Goal: Browse casually

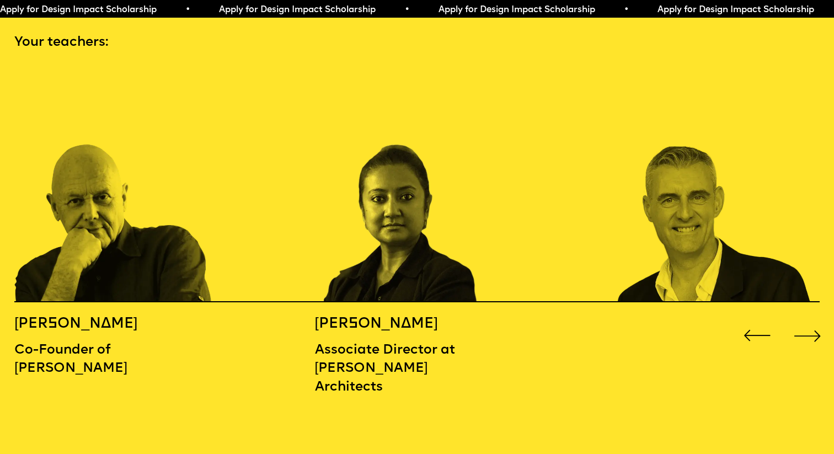
scroll to position [1240, 0]
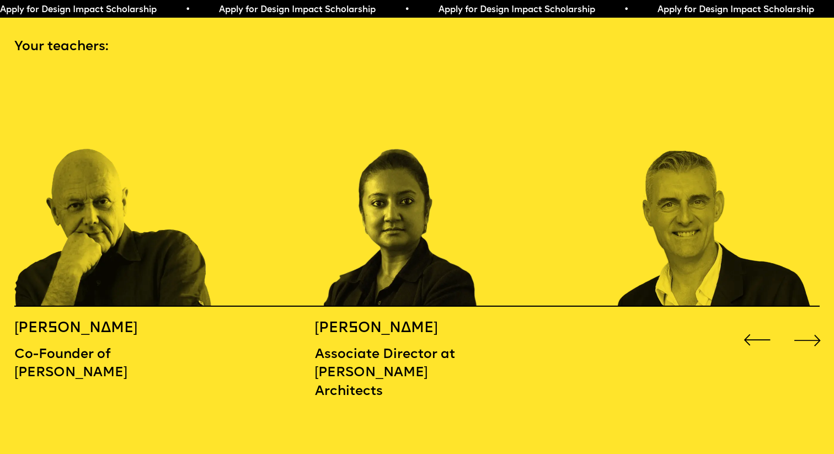
click at [804, 323] on div "Next slide" at bounding box center [807, 339] width 33 height 33
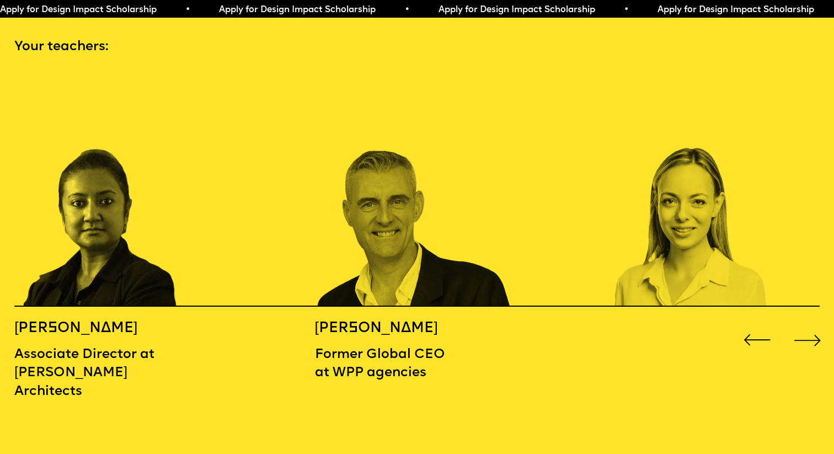
click at [804, 323] on div "Next slide" at bounding box center [807, 339] width 33 height 33
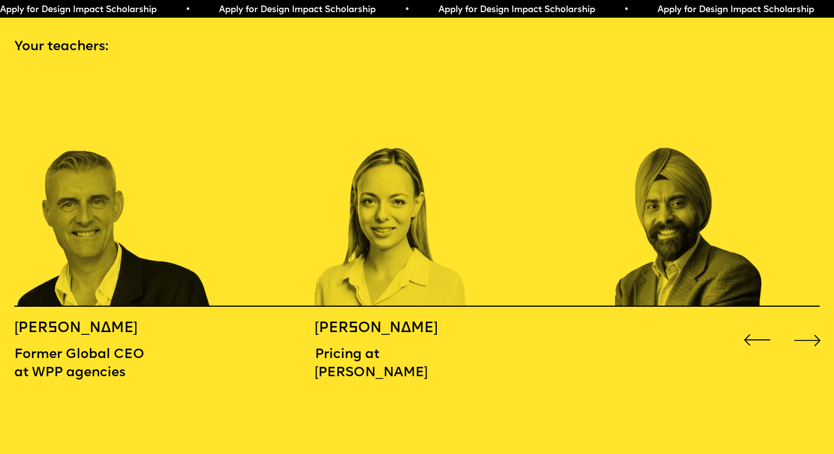
click at [804, 323] on div "Next slide" at bounding box center [807, 339] width 33 height 33
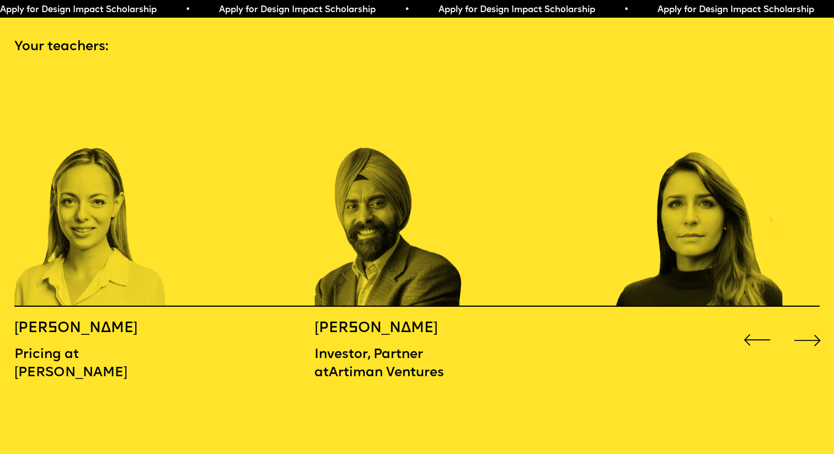
click at [804, 323] on div "Next slide" at bounding box center [807, 339] width 33 height 33
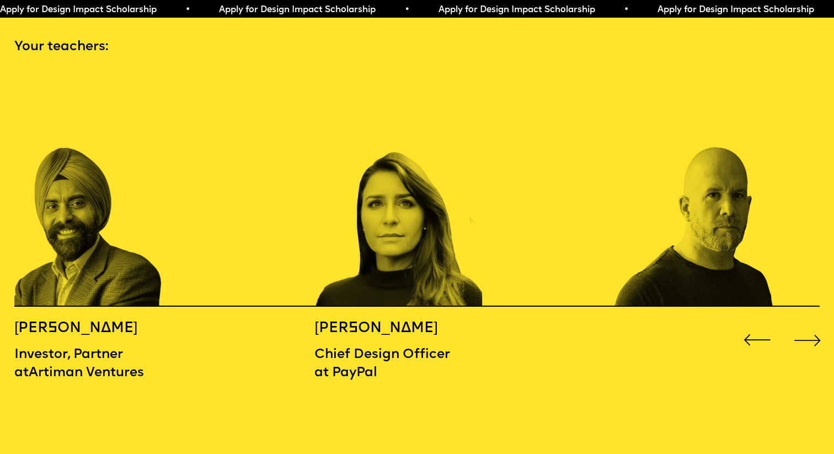
click at [804, 323] on div "Next slide" at bounding box center [807, 339] width 33 height 33
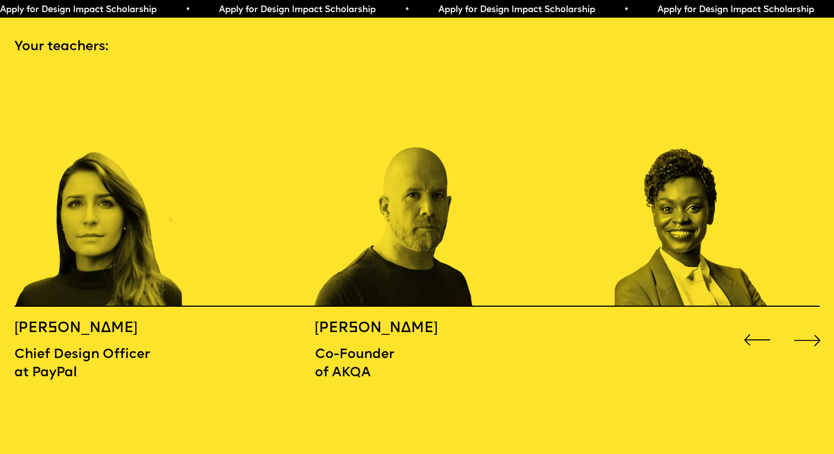
click at [804, 323] on div "Next slide" at bounding box center [807, 339] width 33 height 33
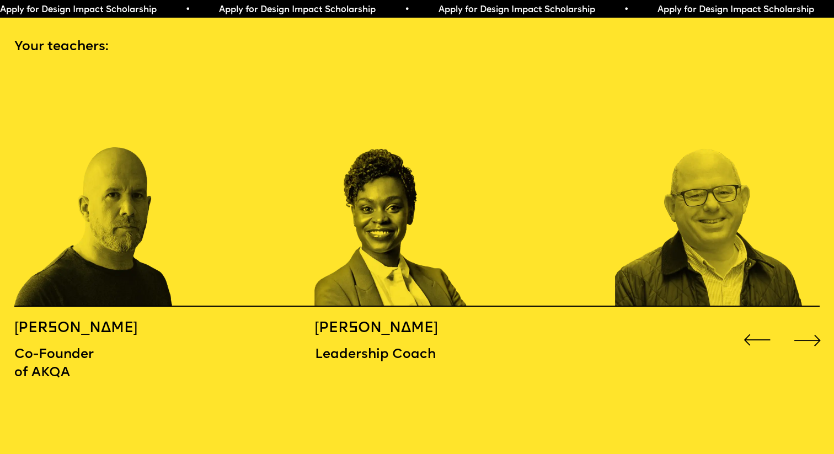
click at [804, 323] on div "Next slide" at bounding box center [807, 339] width 33 height 33
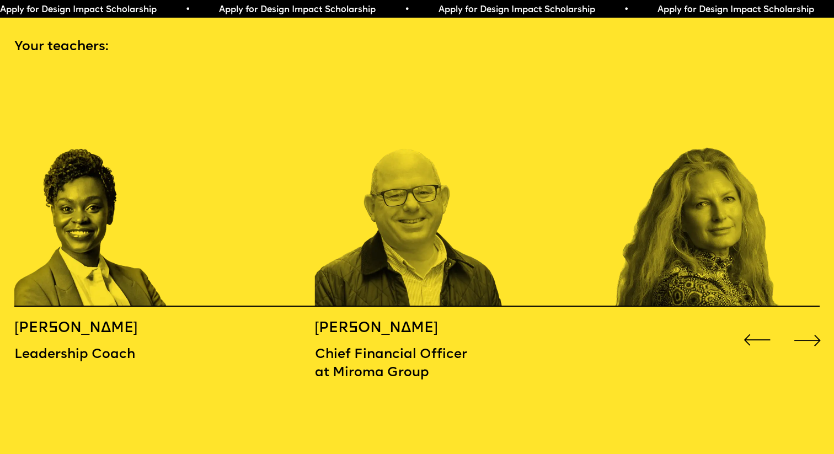
click at [804, 323] on div "Next slide" at bounding box center [807, 339] width 33 height 33
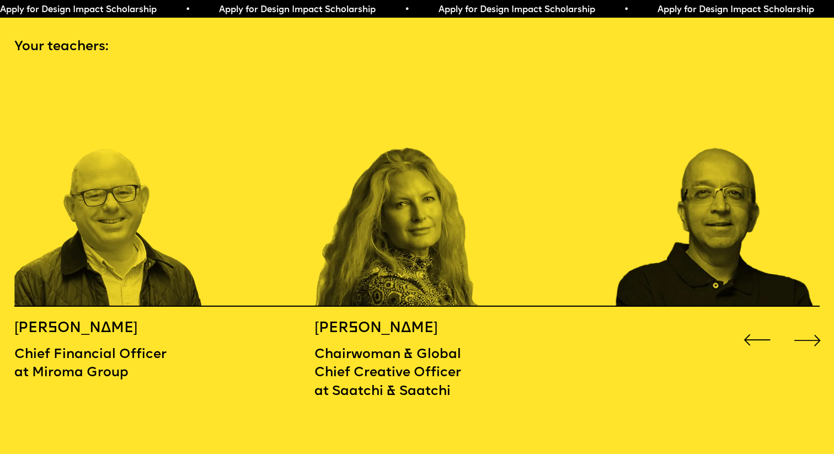
click at [804, 323] on div "Next slide" at bounding box center [807, 339] width 33 height 33
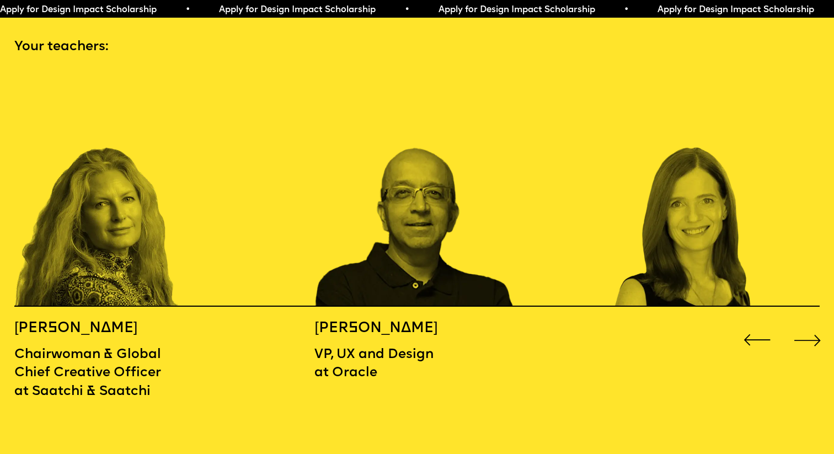
click at [804, 323] on div "Next slide" at bounding box center [807, 339] width 33 height 33
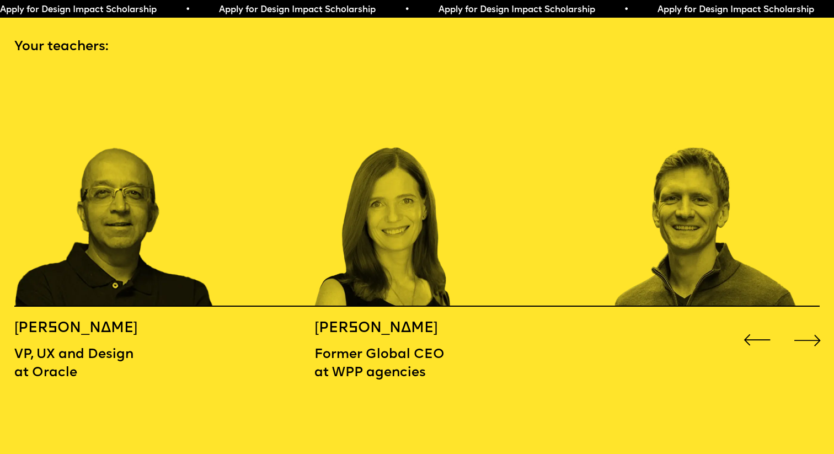
click at [804, 323] on div "Next slide" at bounding box center [807, 339] width 33 height 33
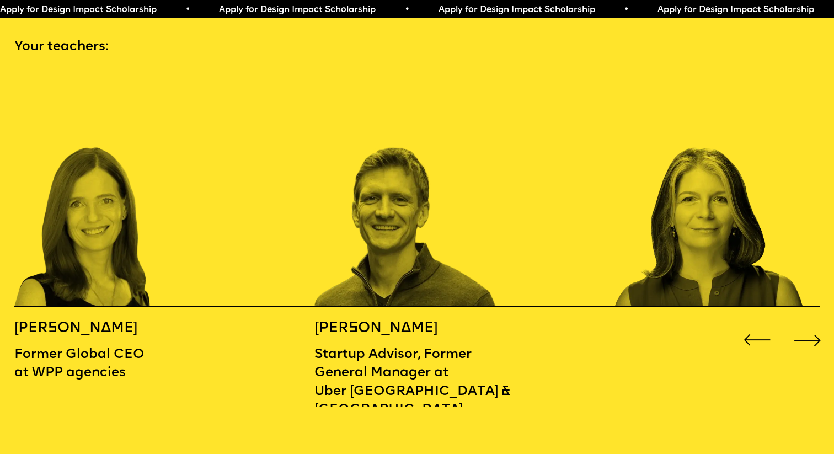
click at [804, 323] on div "Next slide" at bounding box center [807, 339] width 33 height 33
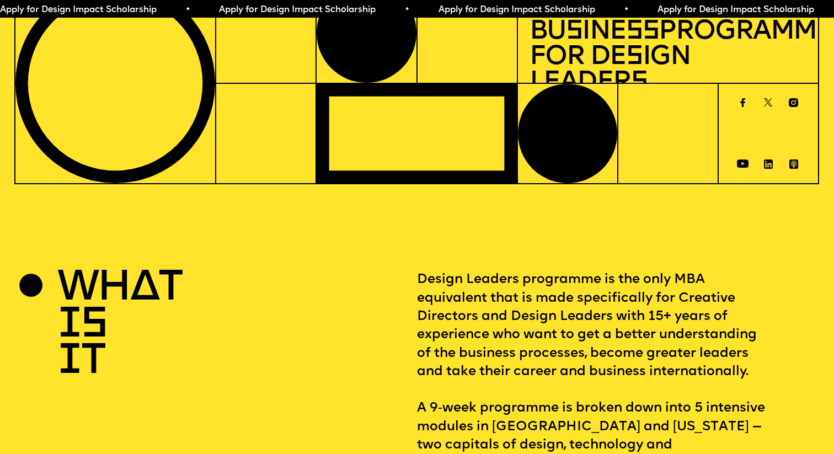
scroll to position [0, 0]
